Goal: Transaction & Acquisition: Purchase product/service

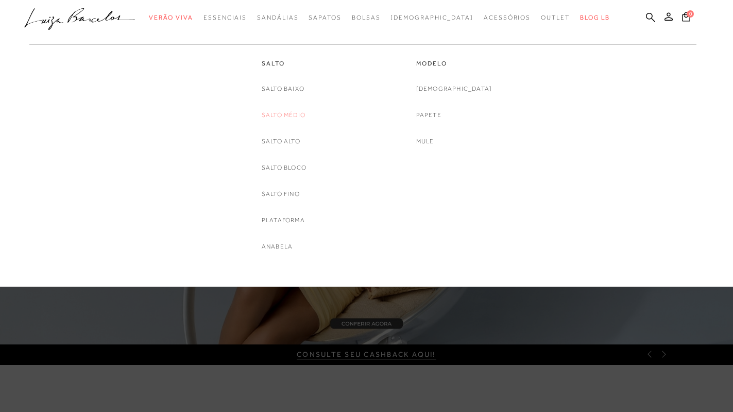
click at [287, 113] on link "Salto Médio" at bounding box center [284, 115] width 44 height 11
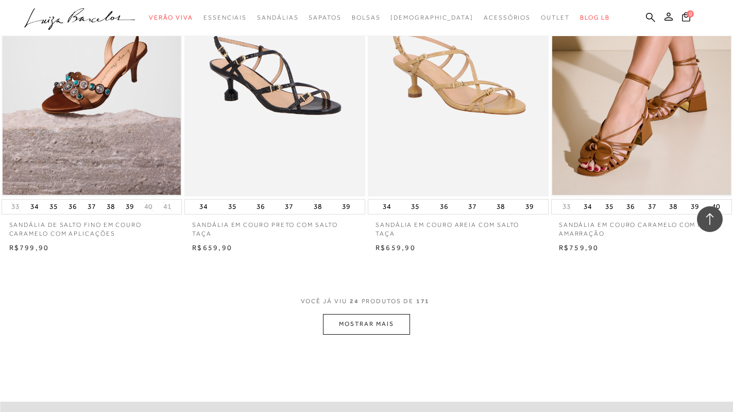
scroll to position [2009, 0]
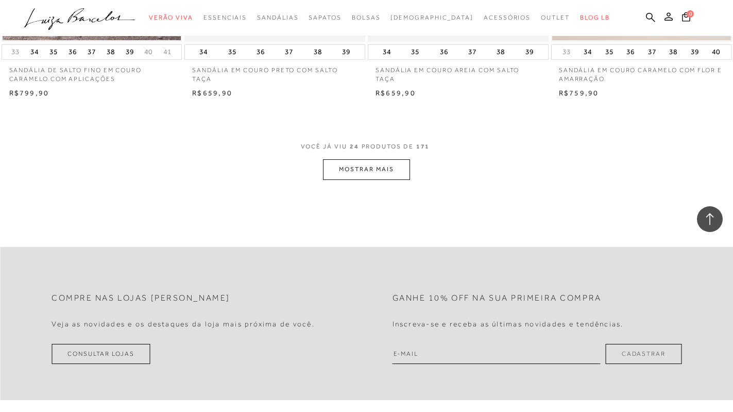
click at [383, 171] on button "MOSTRAR MAIS" at bounding box center [366, 169] width 87 height 20
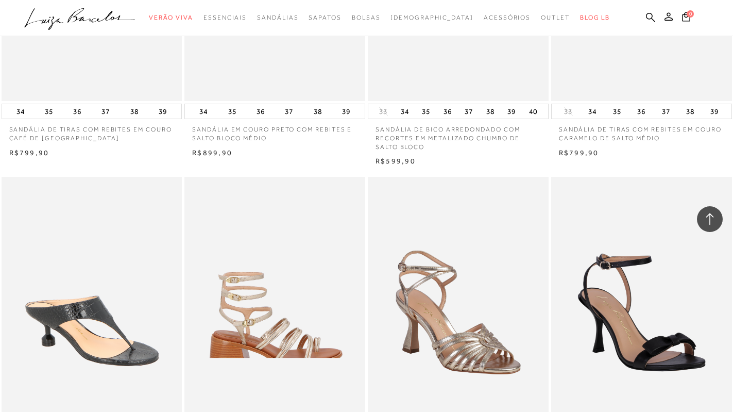
scroll to position [3864, 0]
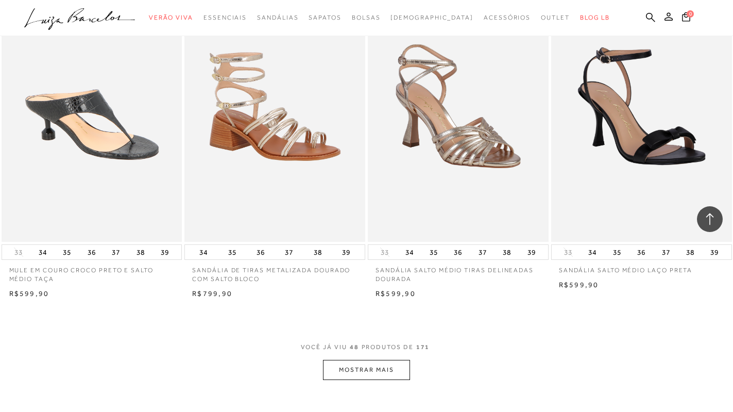
click at [378, 368] on button "MOSTRAR MAIS" at bounding box center [366, 370] width 87 height 20
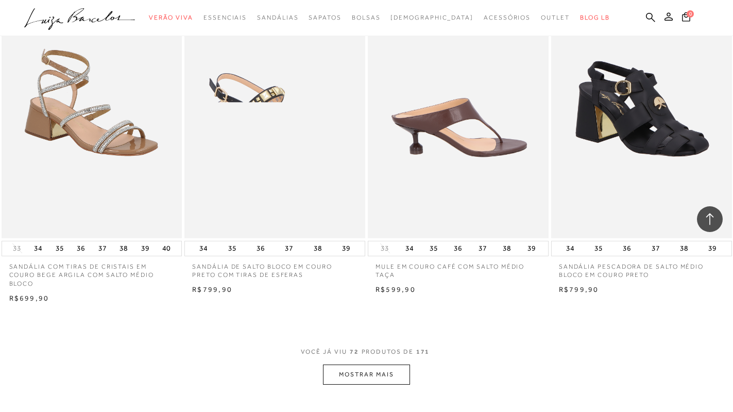
scroll to position [5976, 0]
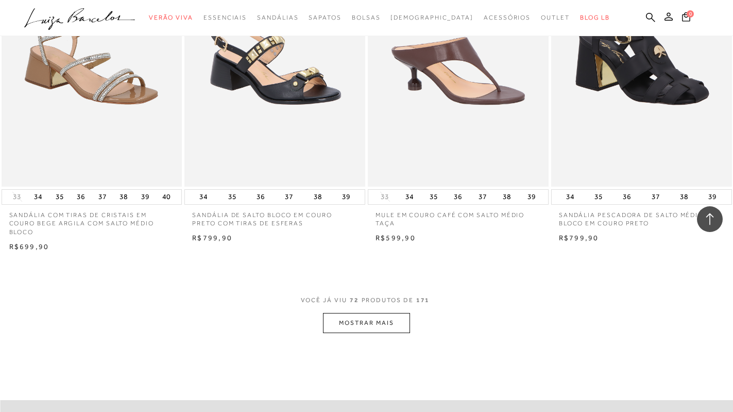
click at [375, 320] on button "MOSTRAR MAIS" at bounding box center [366, 323] width 87 height 20
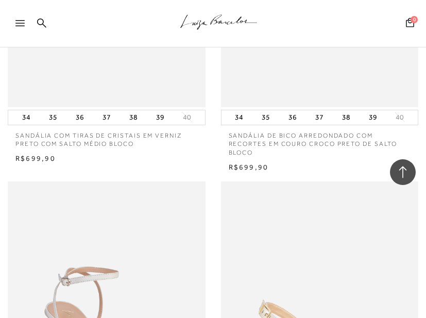
scroll to position [0, 21]
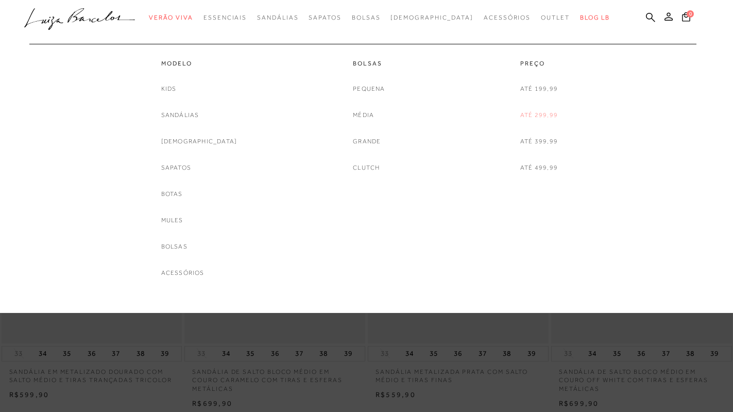
click at [540, 113] on link "Até 299,99" at bounding box center [539, 115] width 38 height 11
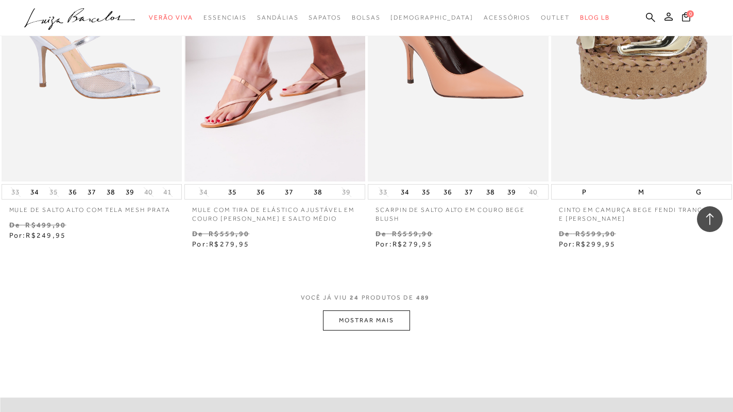
scroll to position [1958, 0]
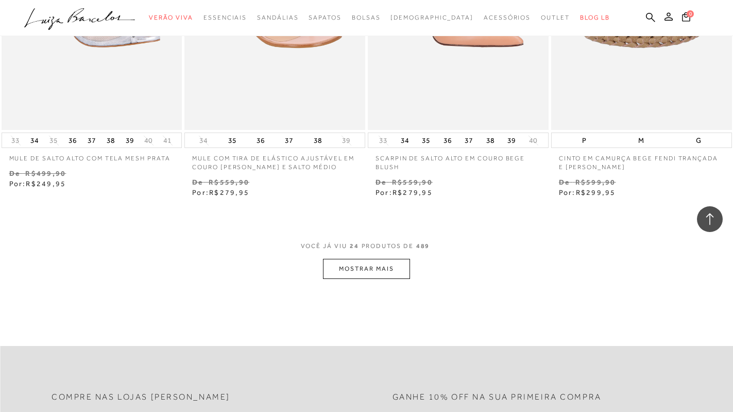
click at [364, 266] on button "MOSTRAR MAIS" at bounding box center [366, 269] width 87 height 20
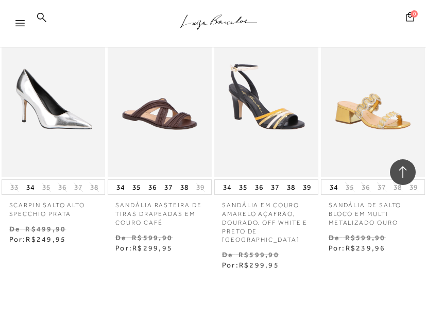
scroll to position [2985, 0]
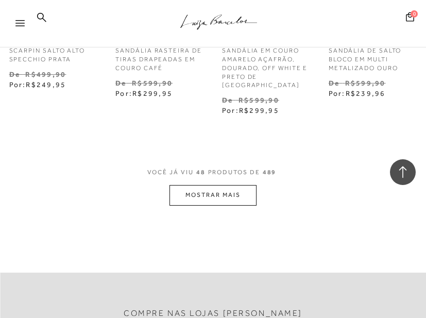
click at [226, 185] on button "MOSTRAR MAIS" at bounding box center [212, 195] width 87 height 20
click at [215, 185] on button "MOSTRAR MAIS" at bounding box center [212, 195] width 87 height 20
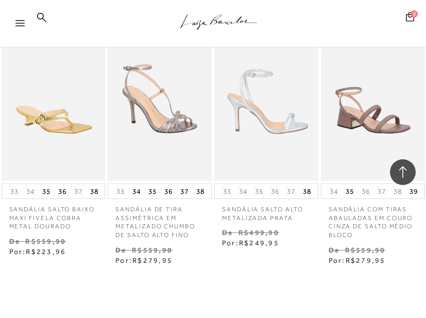
scroll to position [4427, 0]
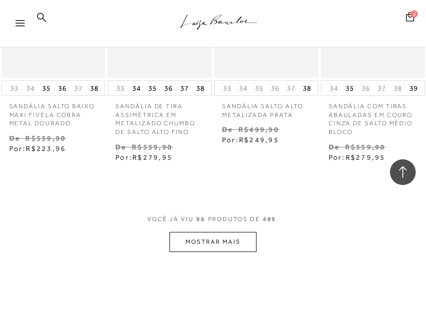
click at [215, 232] on button "MOSTRAR MAIS" at bounding box center [212, 242] width 87 height 20
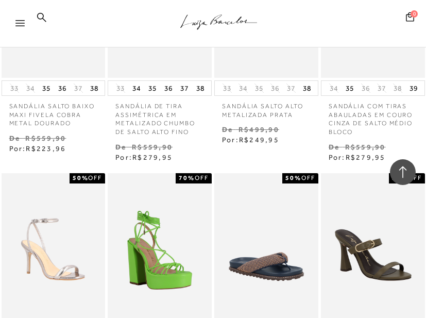
scroll to position [4221, 0]
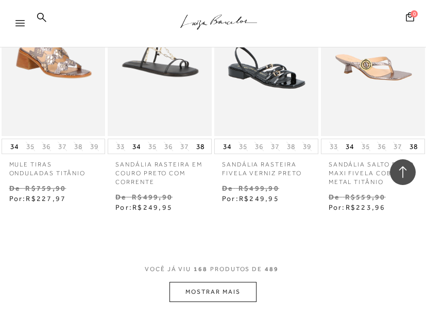
scroll to position [8897, 0]
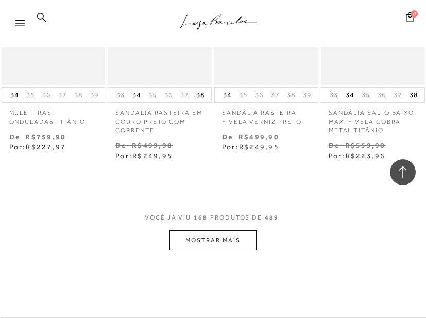
click at [218, 230] on button "MOSTRAR MAIS" at bounding box center [212, 240] width 87 height 20
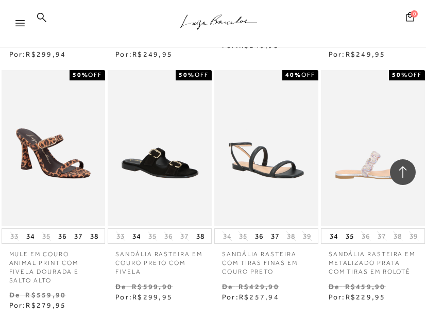
scroll to position [10288, 0]
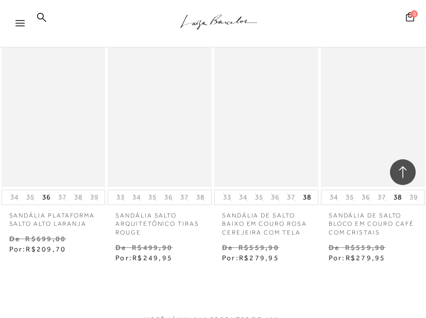
scroll to position [11885, 0]
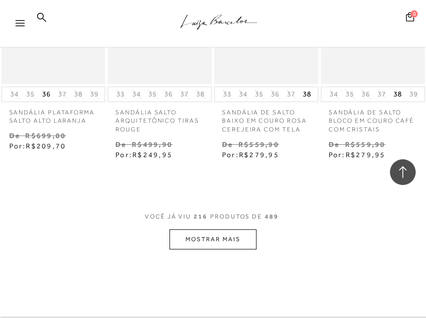
click at [216, 229] on button "MOSTRAR MAIS" at bounding box center [212, 239] width 87 height 20
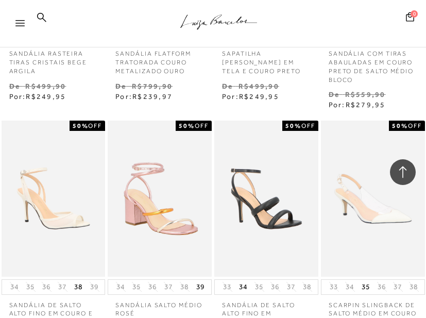
scroll to position [13328, 0]
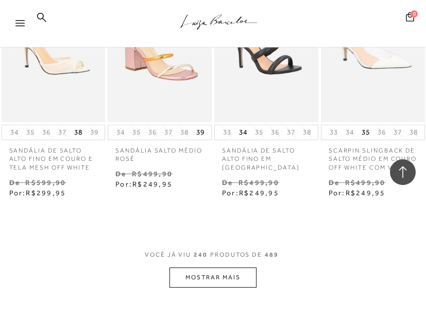
click at [203, 267] on button "MOSTRAR MAIS" at bounding box center [212, 277] width 87 height 20
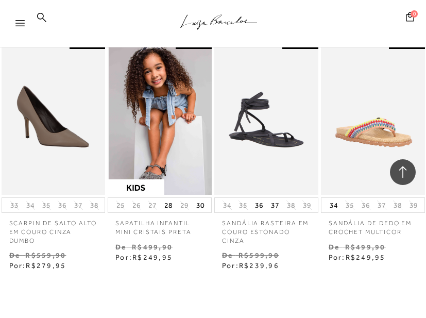
scroll to position [13894, 0]
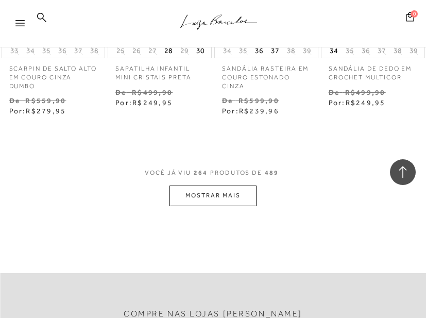
click at [220, 185] on button "MOSTRAR MAIS" at bounding box center [212, 195] width 87 height 20
click at [208, 185] on button "MOSTRAR MAIS" at bounding box center [212, 195] width 87 height 20
click at [209, 185] on button "MOSTRAR MAIS" at bounding box center [212, 195] width 87 height 20
click at [205, 185] on button "MOSTRAR MAIS" at bounding box center [212, 195] width 87 height 20
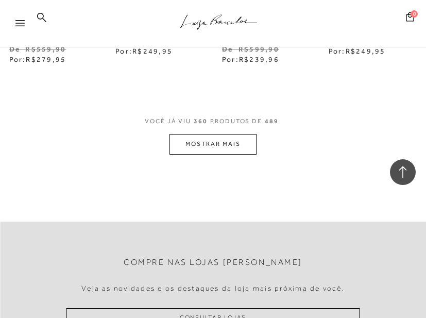
click at [217, 134] on button "MOSTRAR MAIS" at bounding box center [212, 144] width 87 height 20
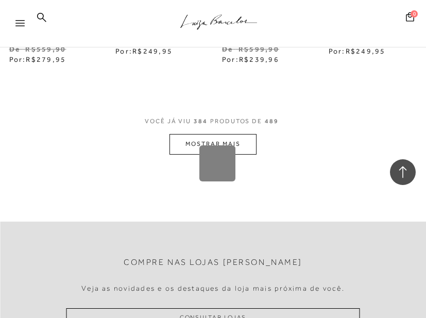
click at [199, 100] on div "Loading..." at bounding box center [213, 159] width 426 height 318
click at [199, 134] on button "MOSTRAR MAIS" at bounding box center [212, 144] width 87 height 20
click at [217, 152] on div "Loading..." at bounding box center [217, 163] width 36 height 36
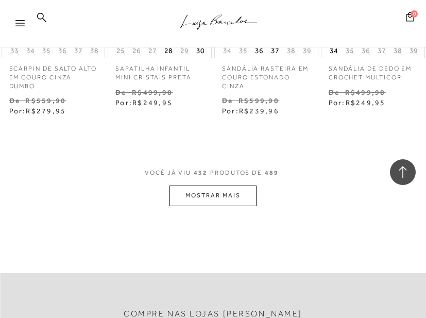
click at [217, 185] on button "MOSTRAR MAIS" at bounding box center [212, 195] width 87 height 20
click at [212, 185] on button "MOSTRAR MAIS" at bounding box center [212, 195] width 87 height 20
click at [213, 185] on button "MOSTRAR MAIS" at bounding box center [212, 195] width 87 height 20
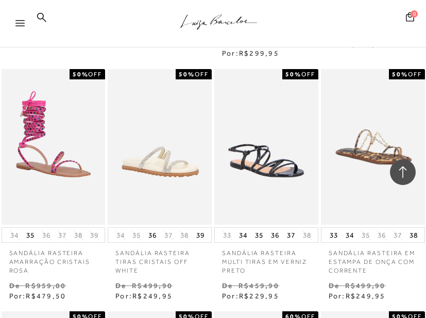
scroll to position [5203, 0]
